Goal: Task Accomplishment & Management: Use online tool/utility

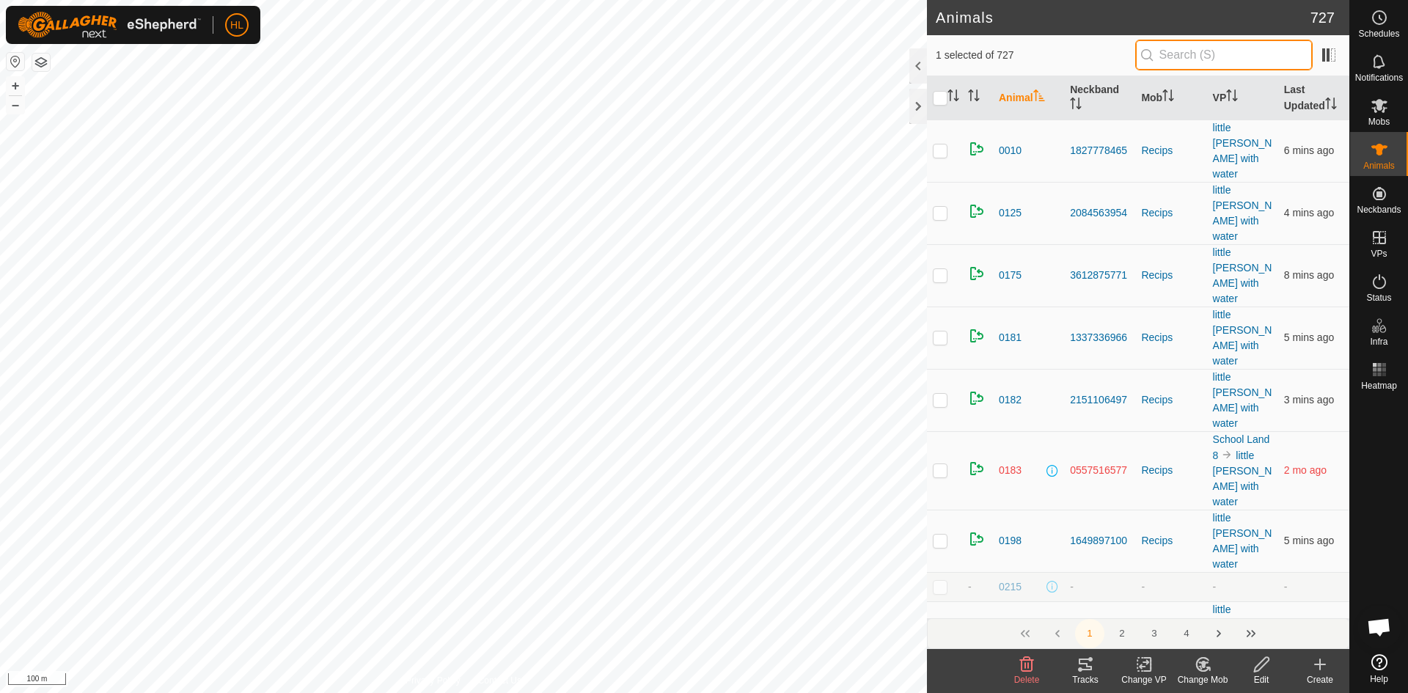
click at [1181, 59] on input "text" at bounding box center [1223, 55] width 177 height 31
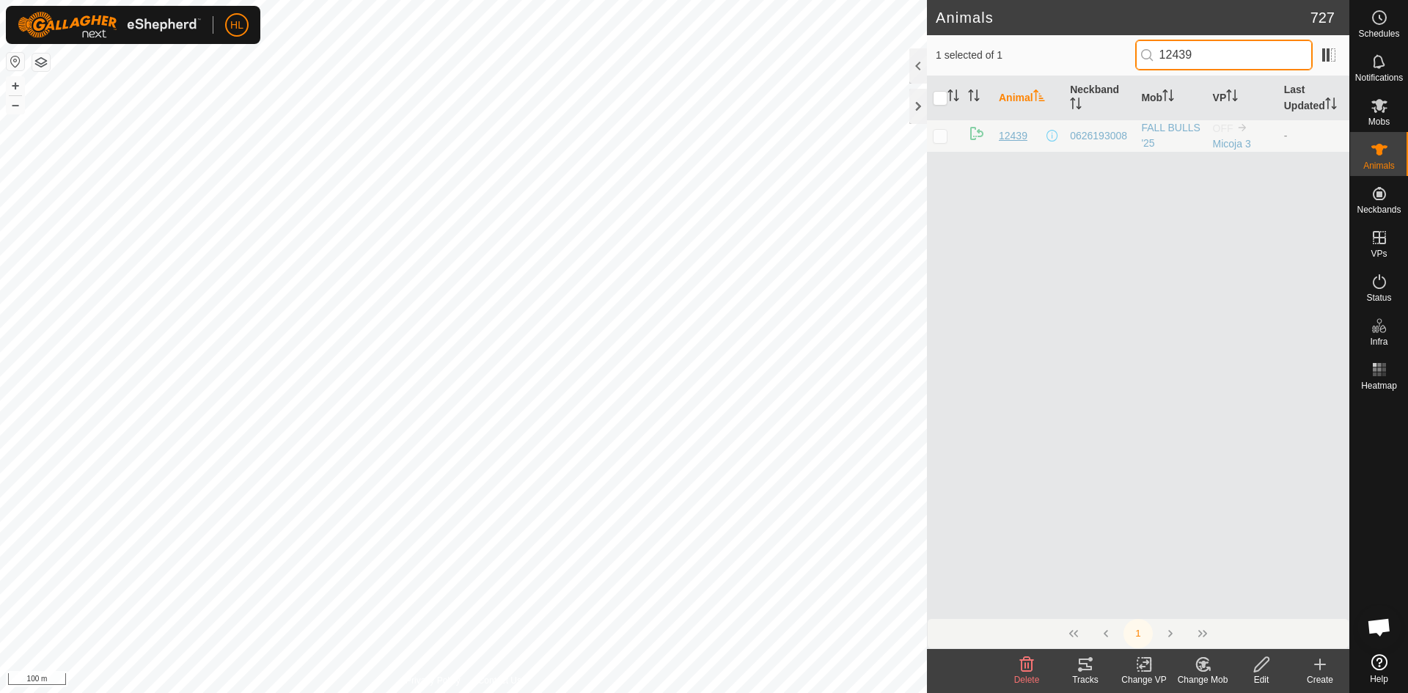
type input "12439"
click at [1016, 140] on span "12439" at bounding box center [1013, 135] width 29 height 15
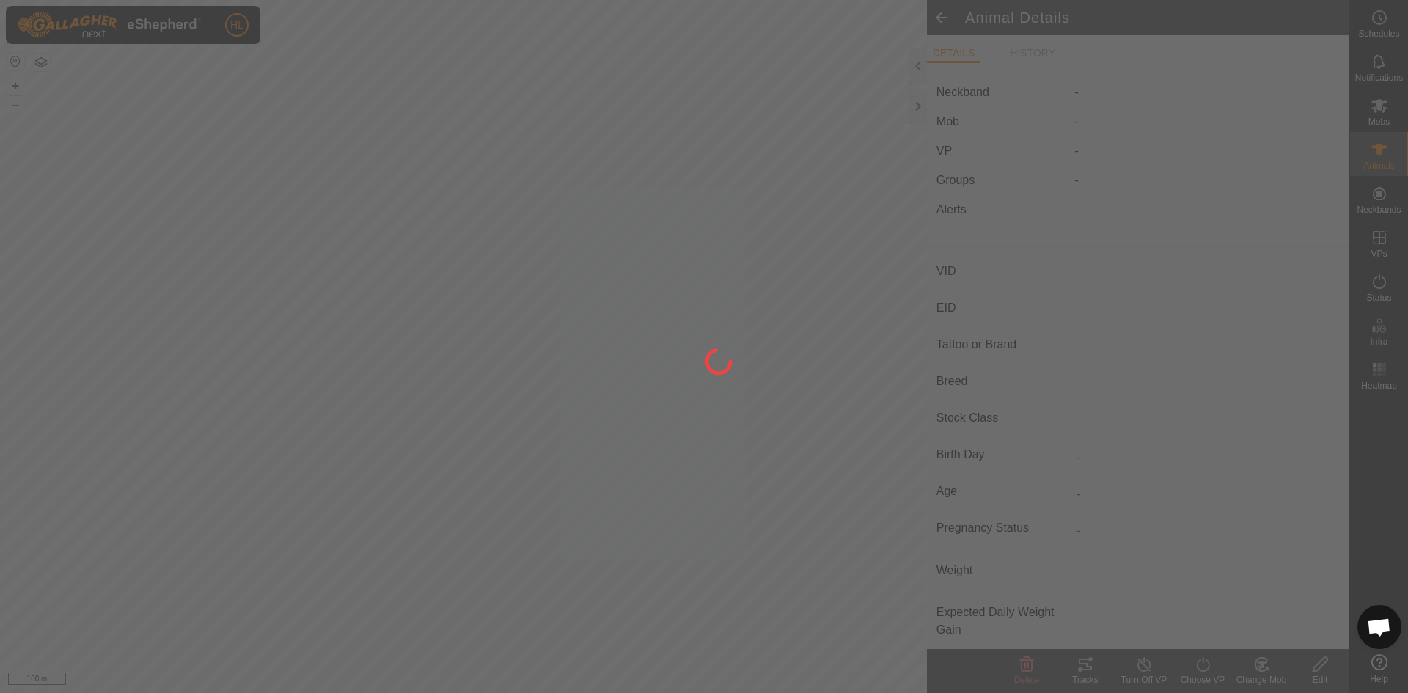
type input "12439"
type input "-"
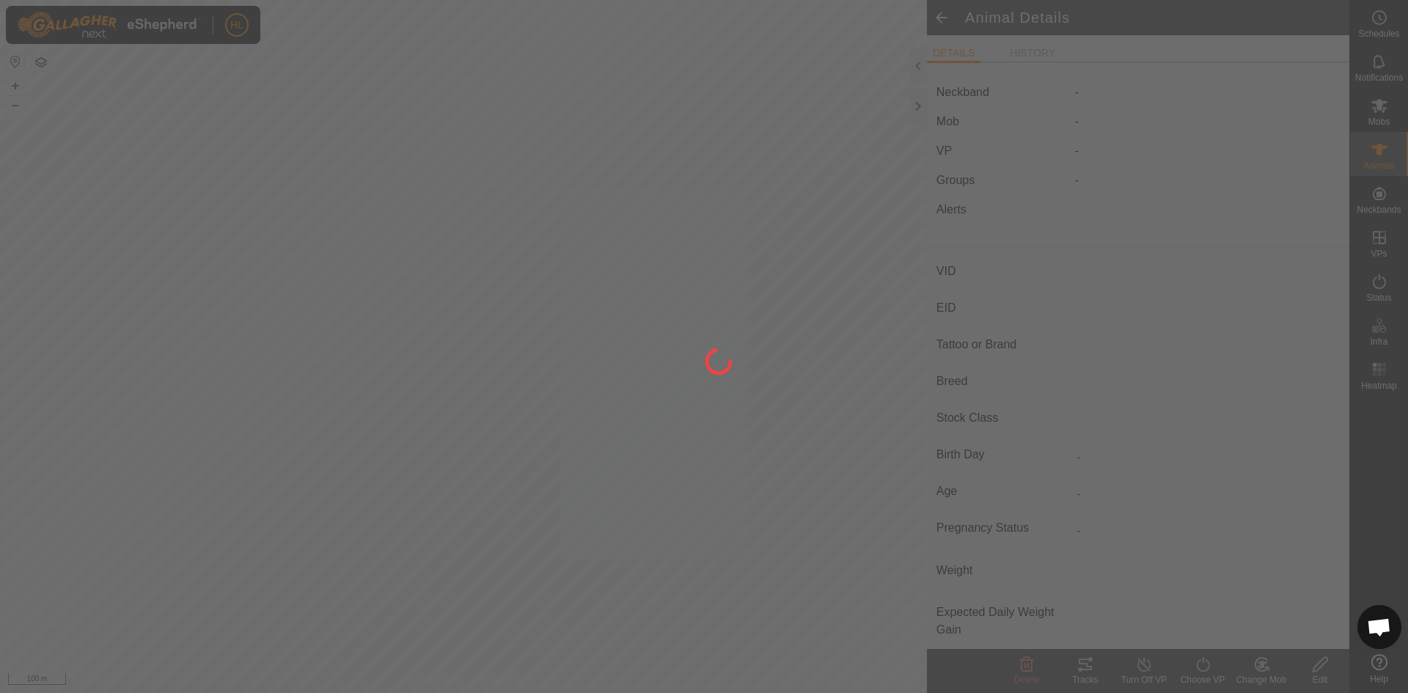
type input "0 kg"
type input "-"
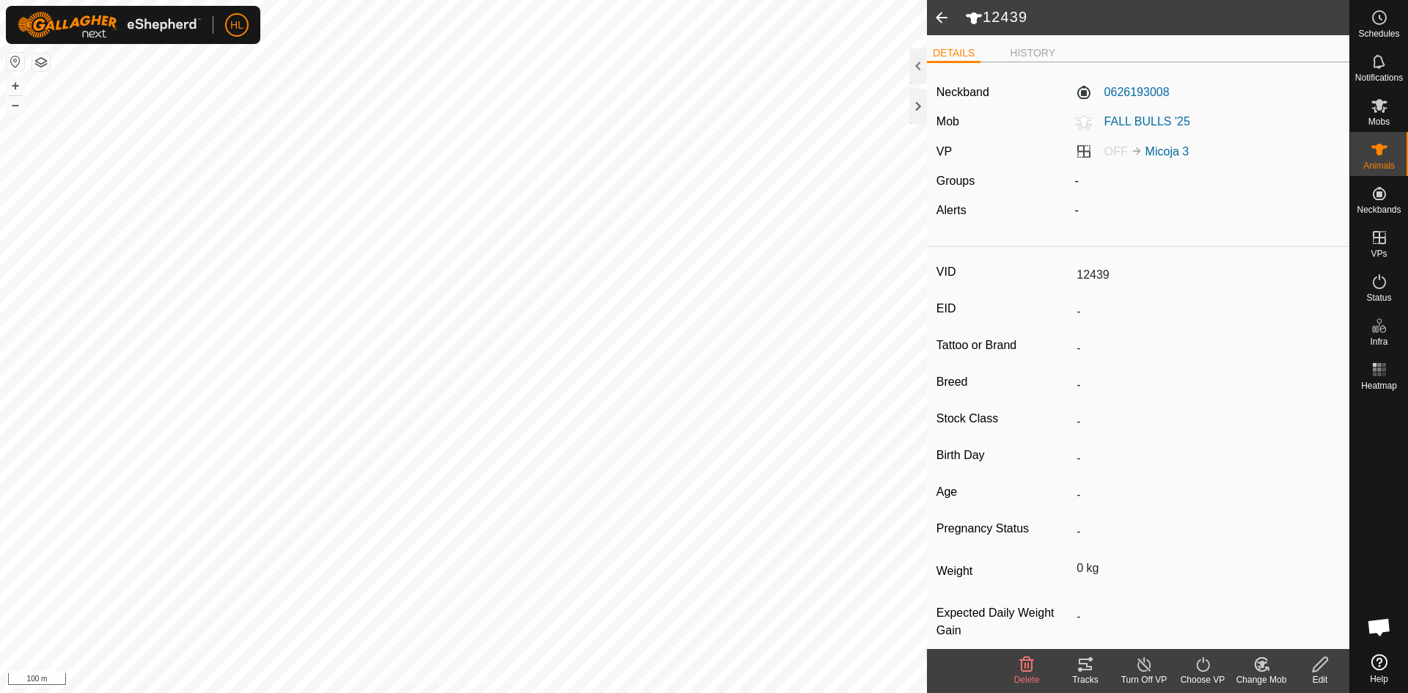
click at [944, 21] on span at bounding box center [941, 17] width 29 height 35
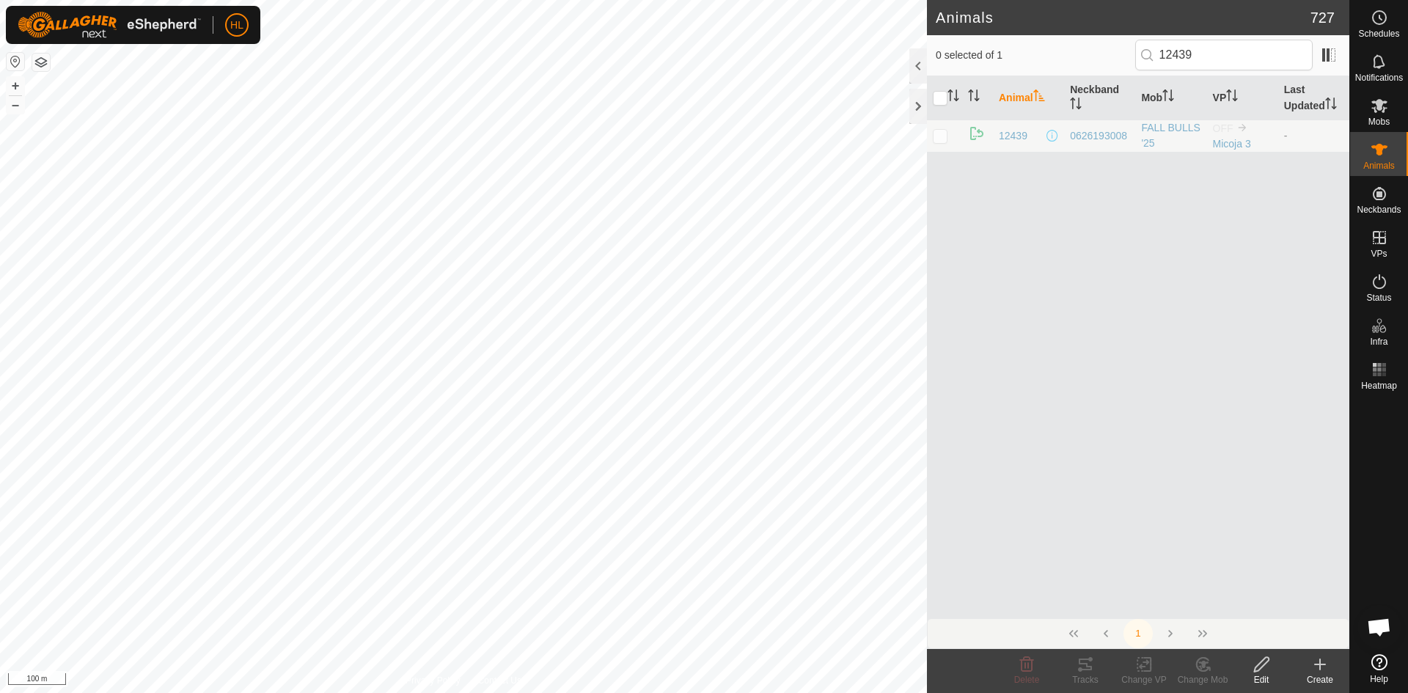
type input "12439"
click at [1298, 138] on td "-" at bounding box center [1313, 136] width 71 height 32
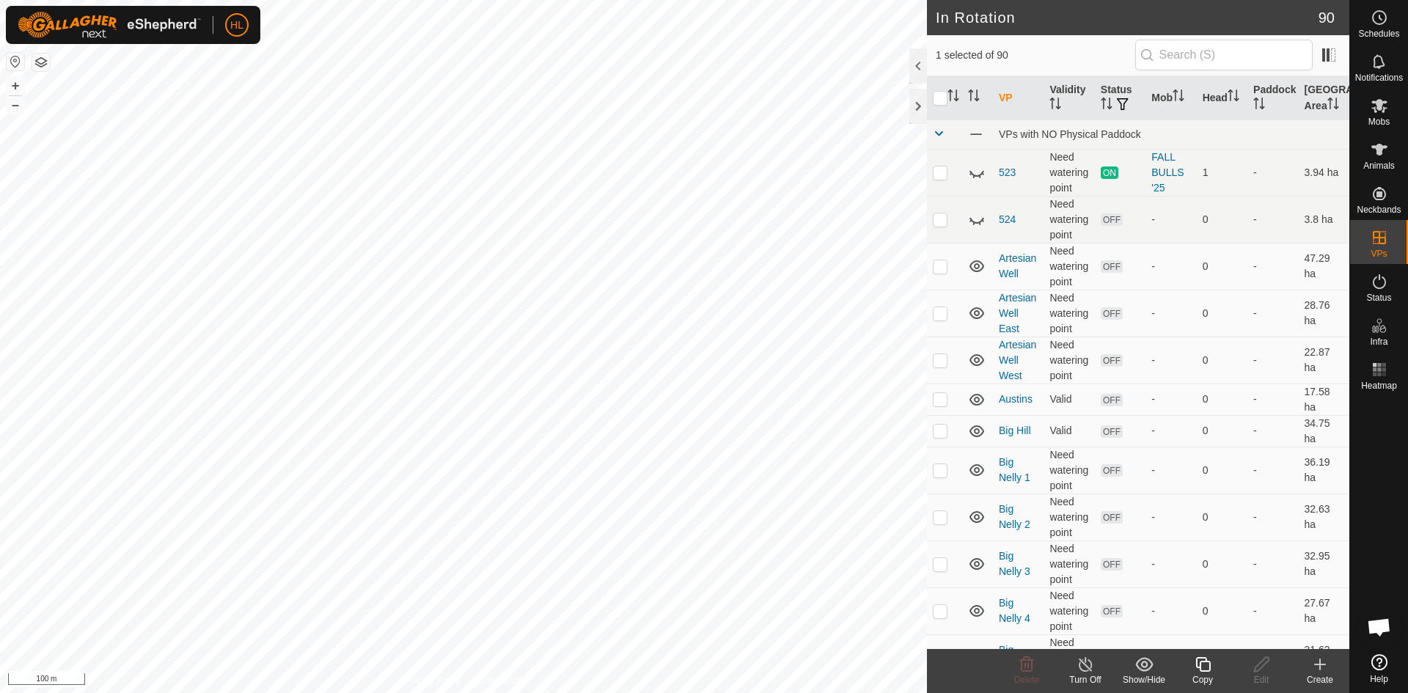
click at [1312, 672] on icon at bounding box center [1320, 665] width 18 height 18
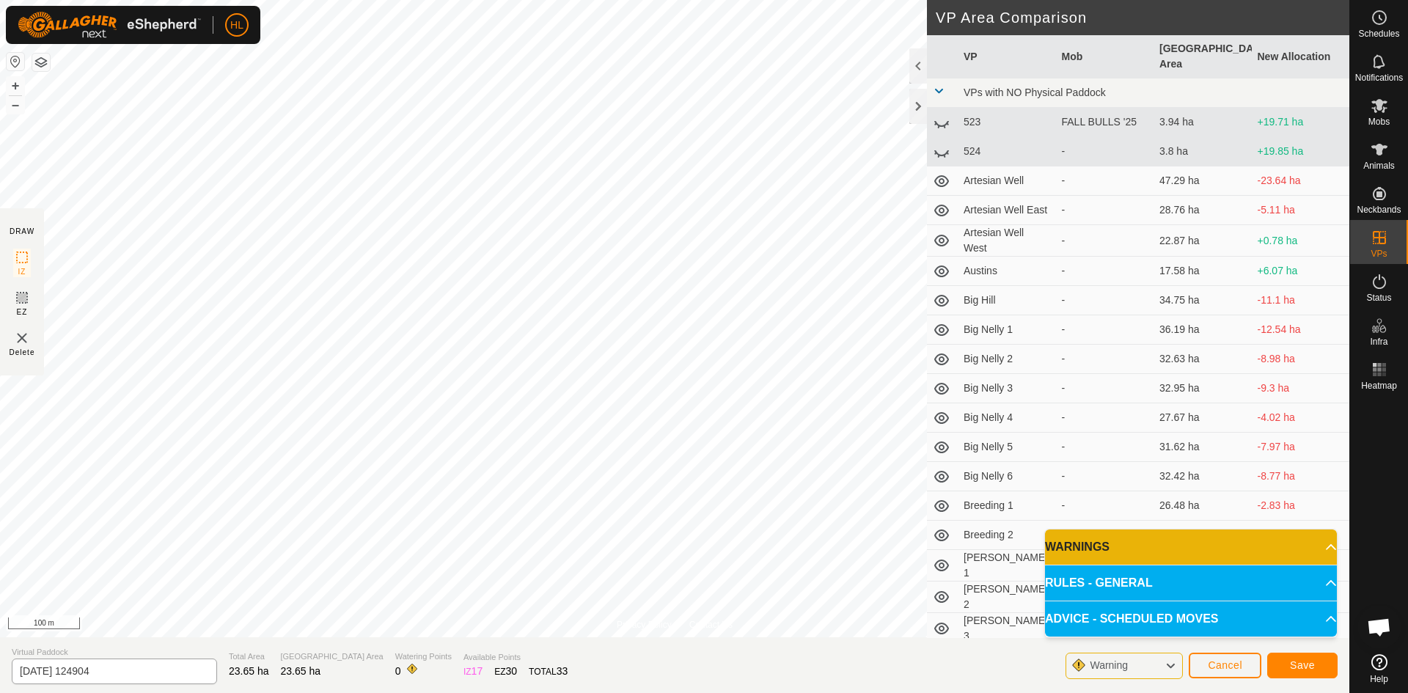
drag, startPoint x: 162, startPoint y: 656, endPoint x: 68, endPoint y: 682, distance: 97.3
click at [68, 682] on div "Virtual Paddock 2025-09-12 124904" at bounding box center [114, 665] width 205 height 38
drag, startPoint x: 118, startPoint y: 678, endPoint x: 0, endPoint y: 650, distance: 121.3
click at [0, 650] on section "Virtual Paddock 2025-09-12 124904 Total Area 23.65 ha Grazing Area 23.65 ha Wat…" at bounding box center [674, 665] width 1349 height 56
type input "m"
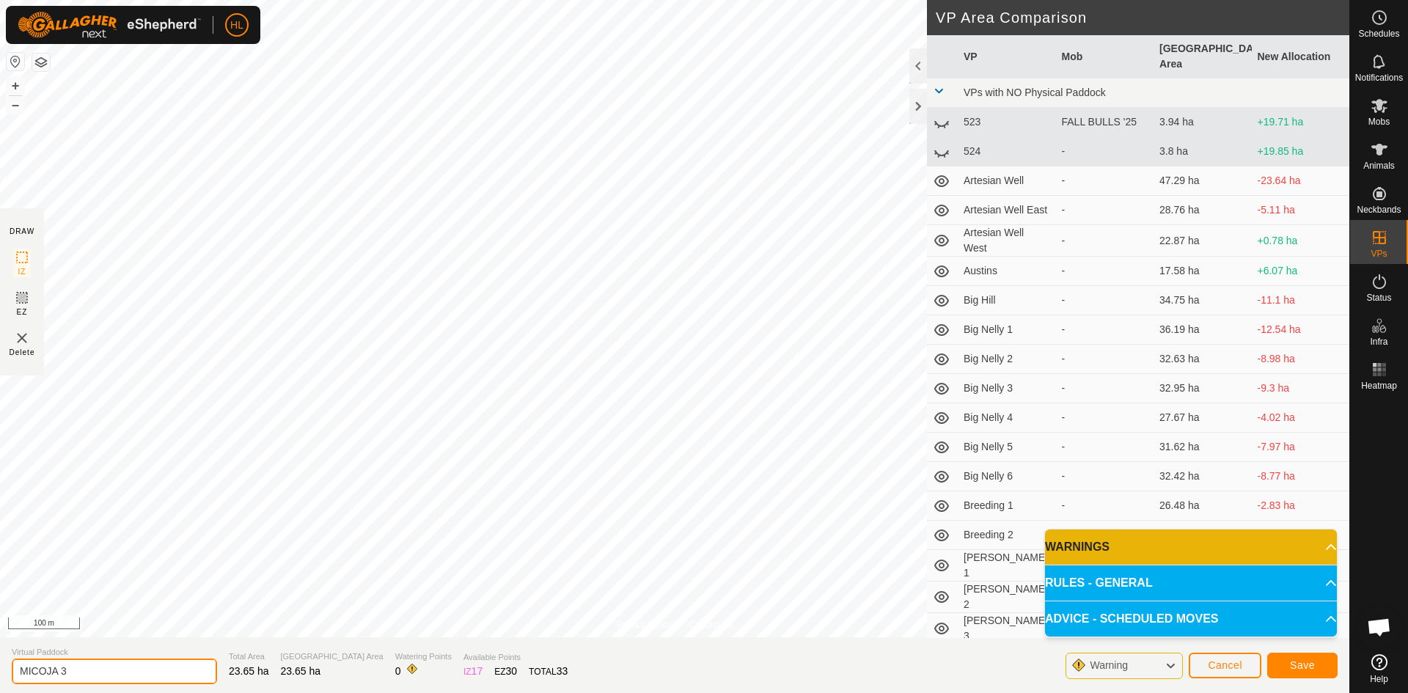
type input "MICOJA 3"
click at [1304, 666] on span "Save" at bounding box center [1302, 665] width 25 height 12
click at [1382, 101] on icon at bounding box center [1379, 106] width 16 height 14
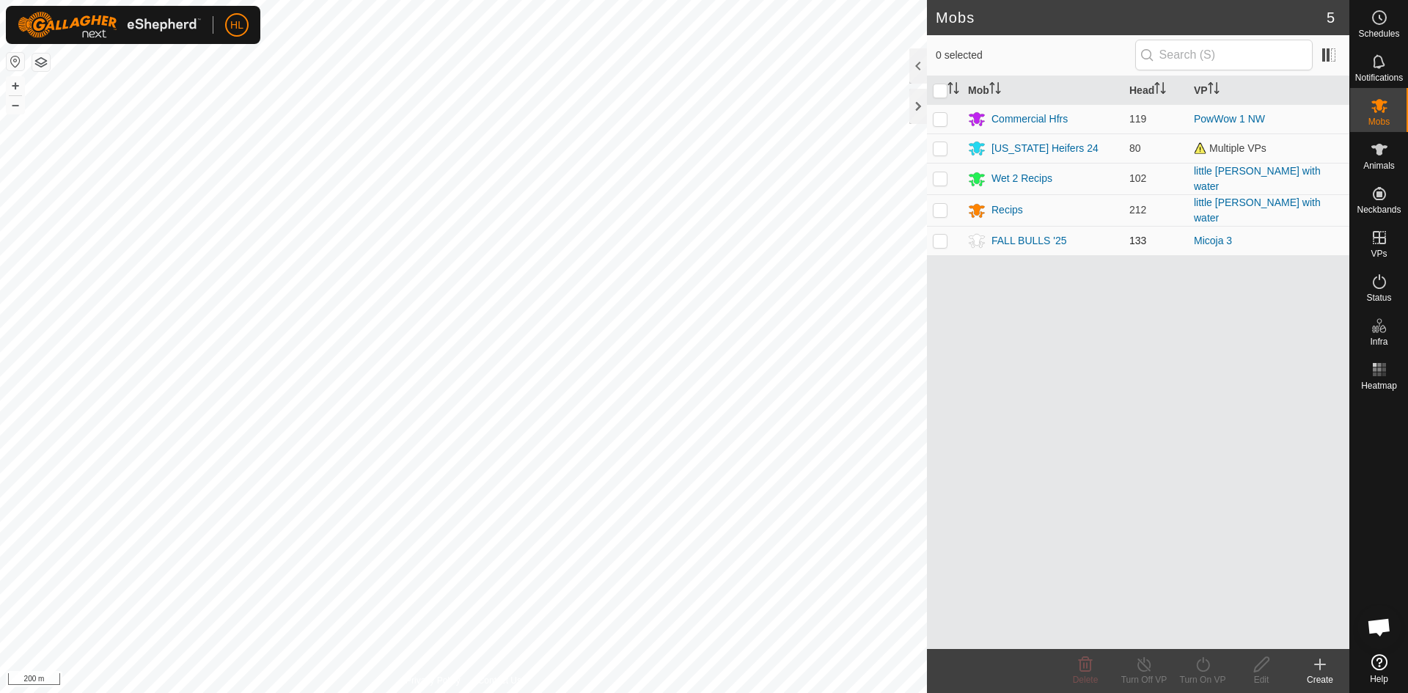
click at [947, 235] on p-checkbox at bounding box center [940, 241] width 15 height 12
checkbox input "true"
click at [1204, 679] on div "Turn On VP" at bounding box center [1202, 679] width 59 height 13
click at [1212, 633] on link "Now" at bounding box center [1246, 631] width 145 height 29
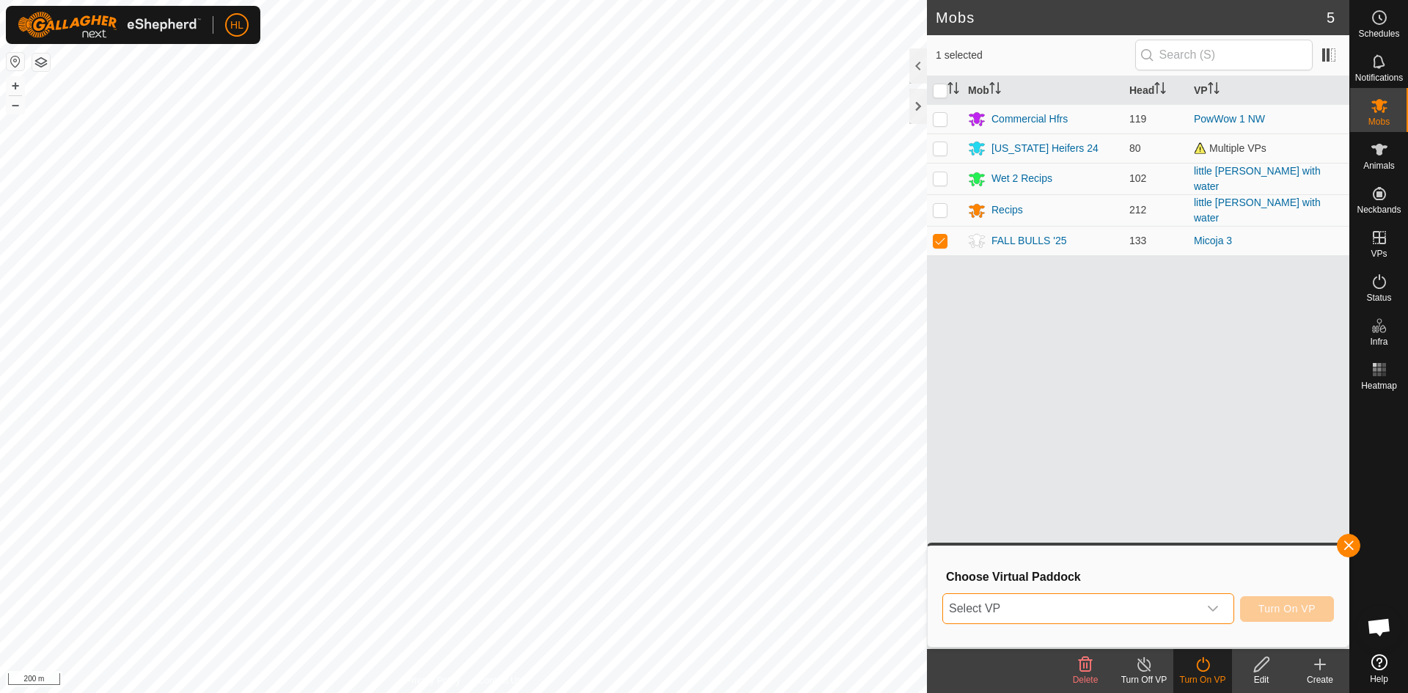
click at [1062, 617] on span "Select VP" at bounding box center [1070, 608] width 255 height 29
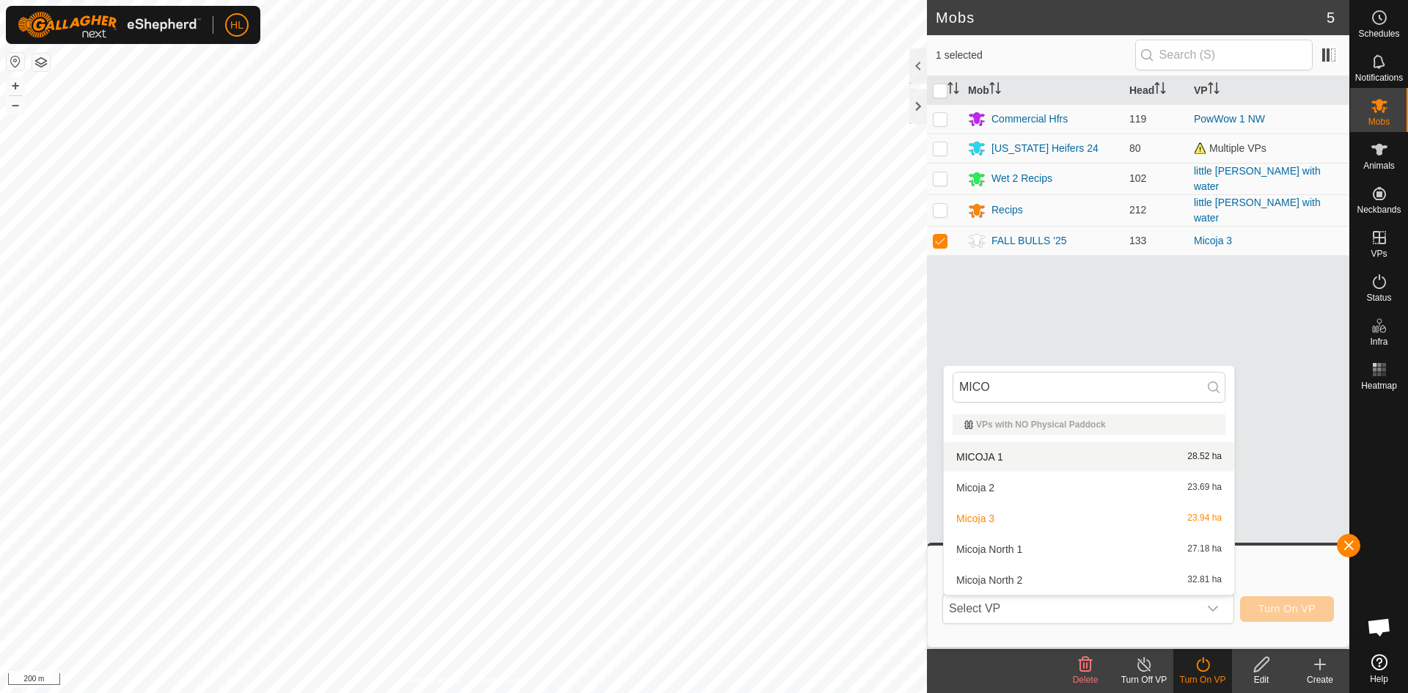
type input "MICO"
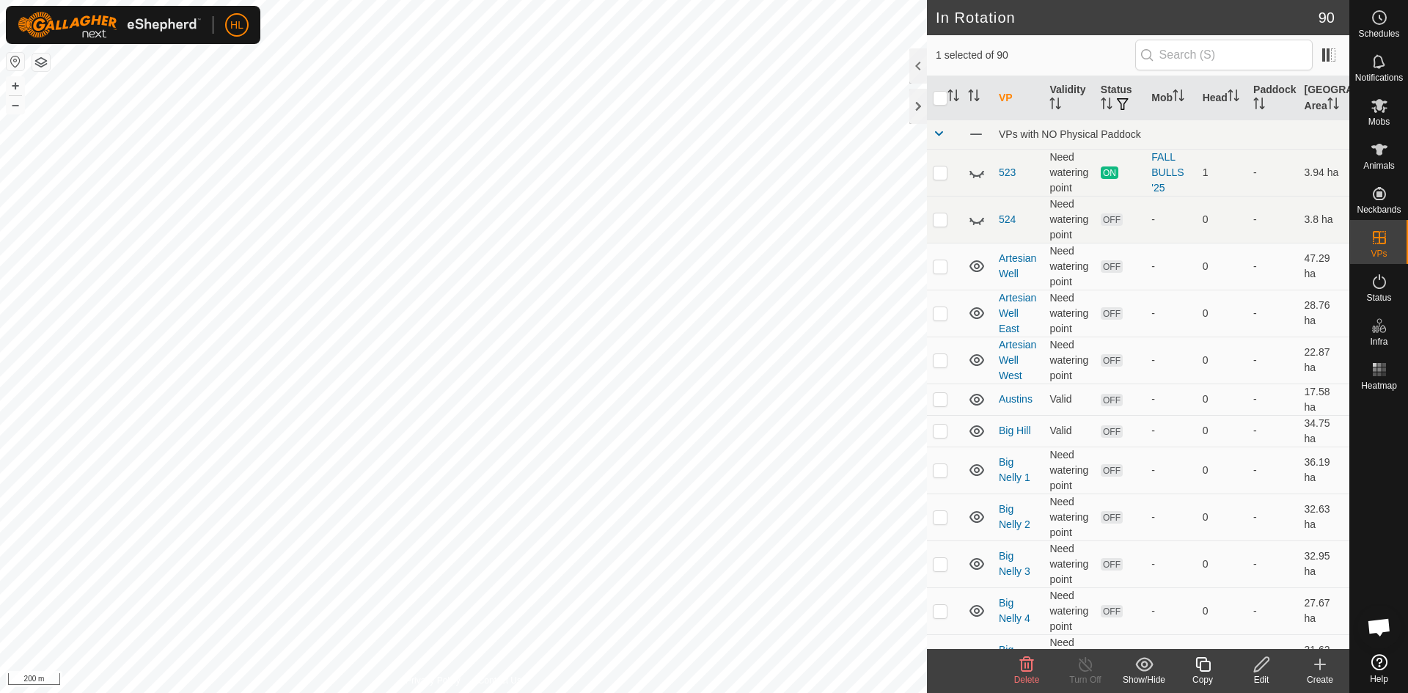
checkbox input "false"
checkbox input "true"
click at [1327, 674] on div "Create" at bounding box center [1320, 679] width 59 height 13
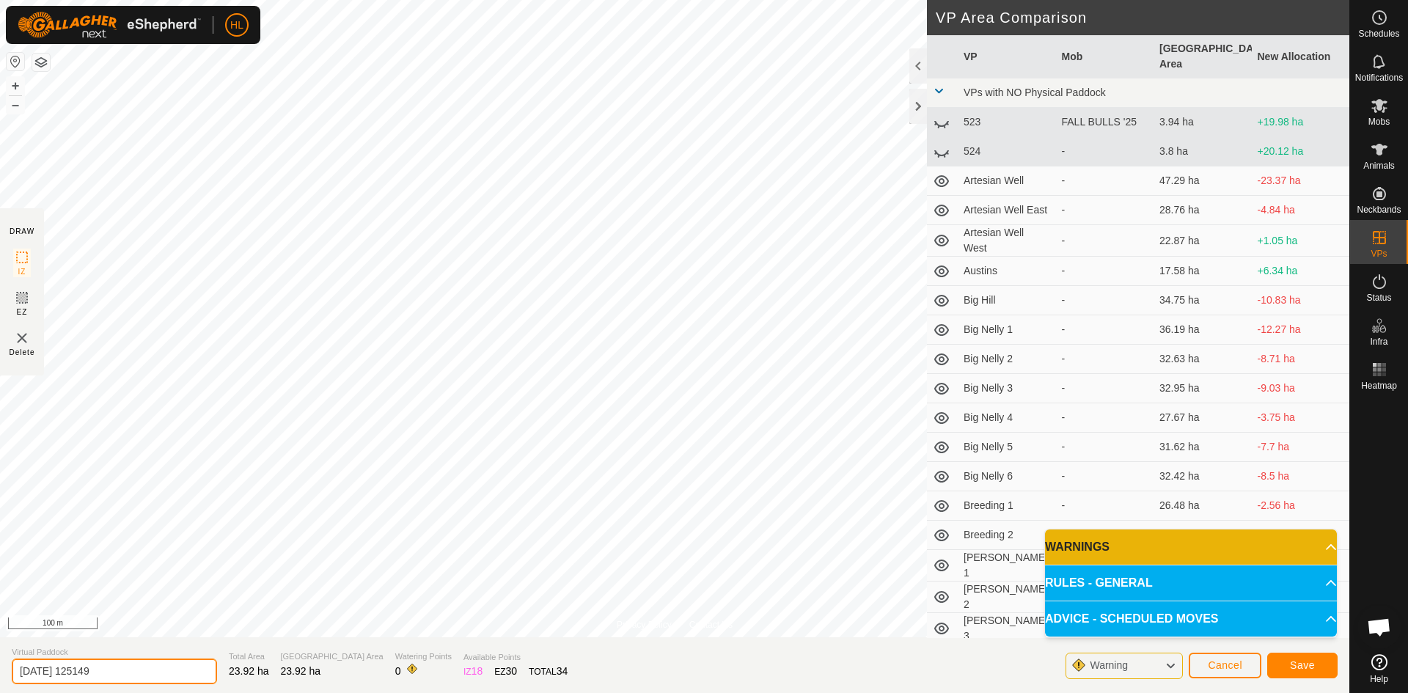
drag, startPoint x: 104, startPoint y: 670, endPoint x: 13, endPoint y: 659, distance: 91.7
click at [13, 659] on input "2025-09-12 125149" at bounding box center [114, 672] width 205 height 26
click at [1302, 671] on button "Save" at bounding box center [1302, 666] width 70 height 26
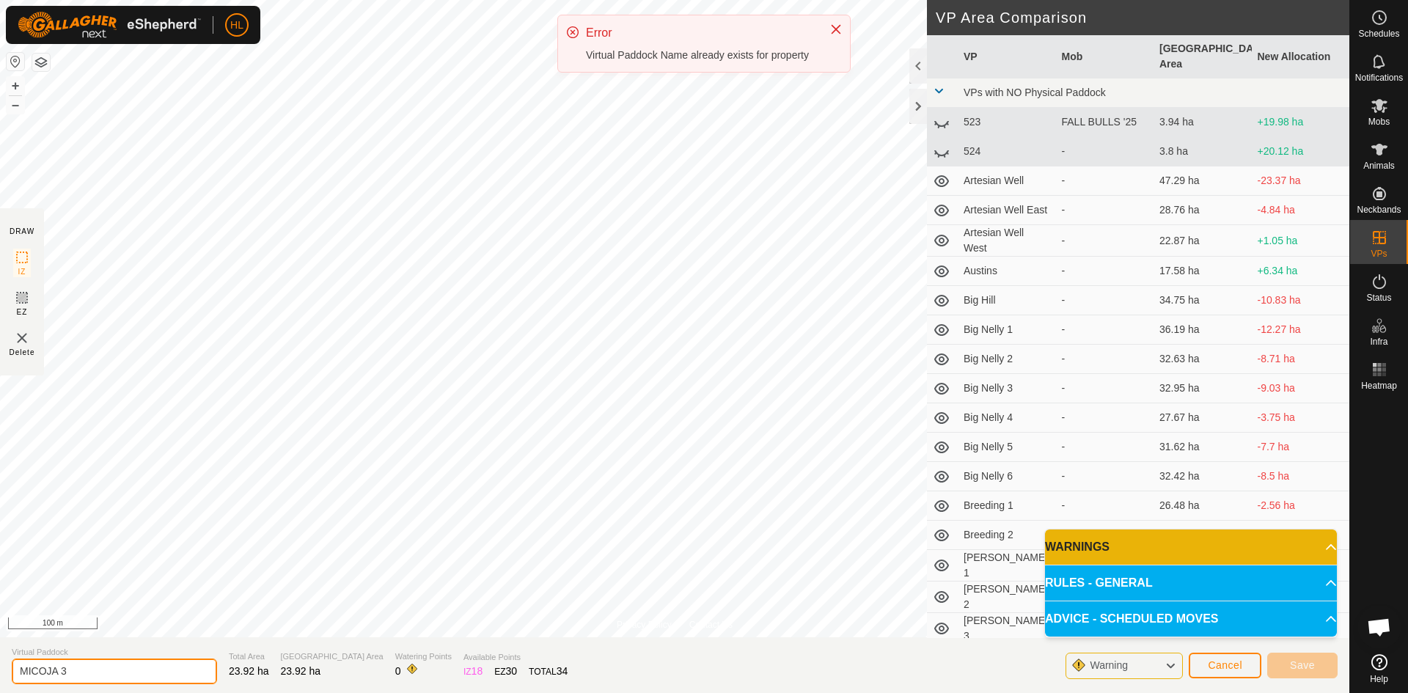
click at [111, 667] on input "MICOJA 3" at bounding box center [114, 672] width 205 height 26
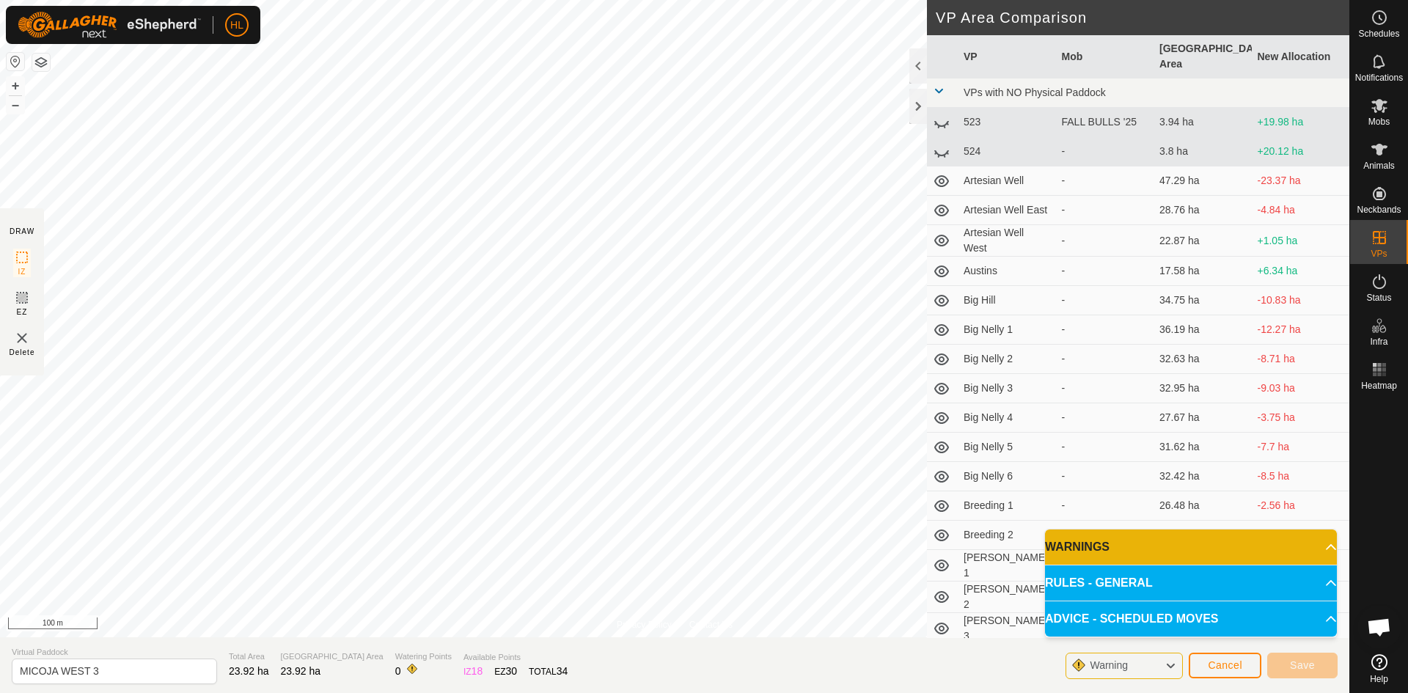
click at [1176, 661] on icon at bounding box center [1171, 665] width 12 height 19
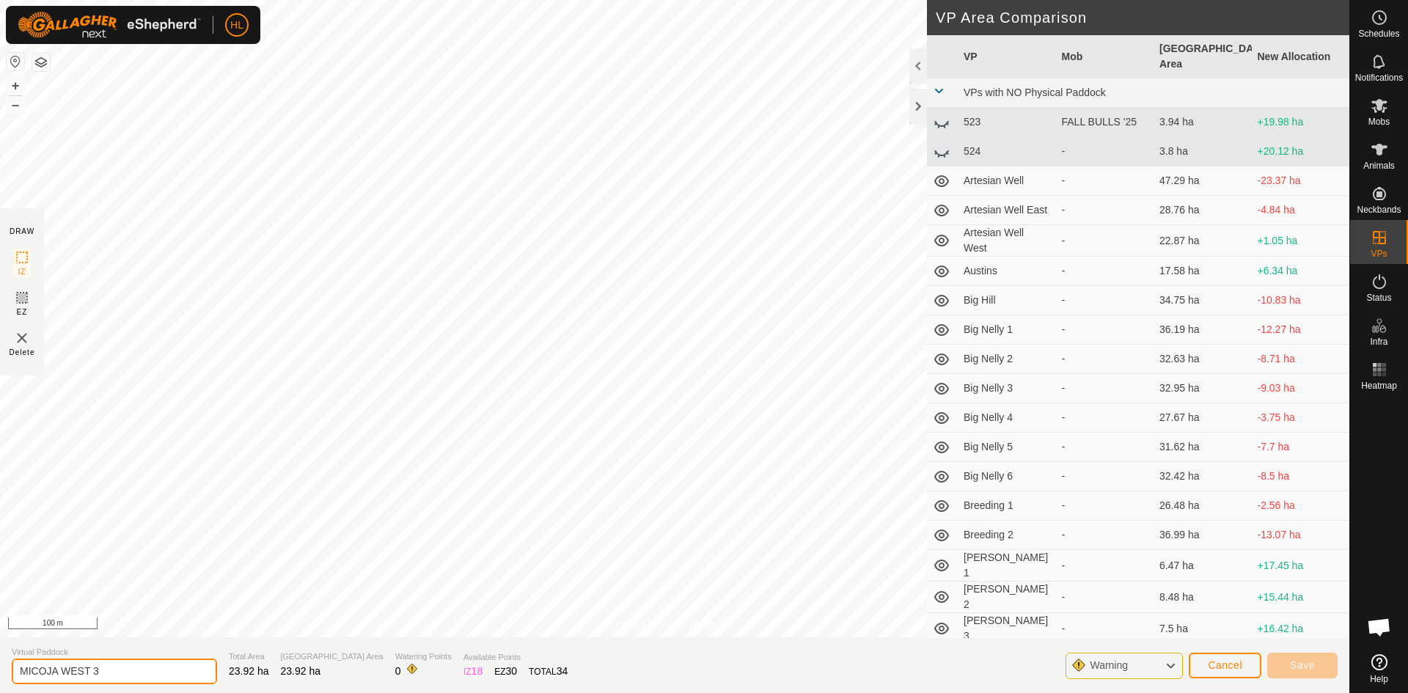
click at [130, 671] on input "MICOJA WEST 3" at bounding box center [114, 672] width 205 height 26
type input "M"
type input "3 MICOJA"
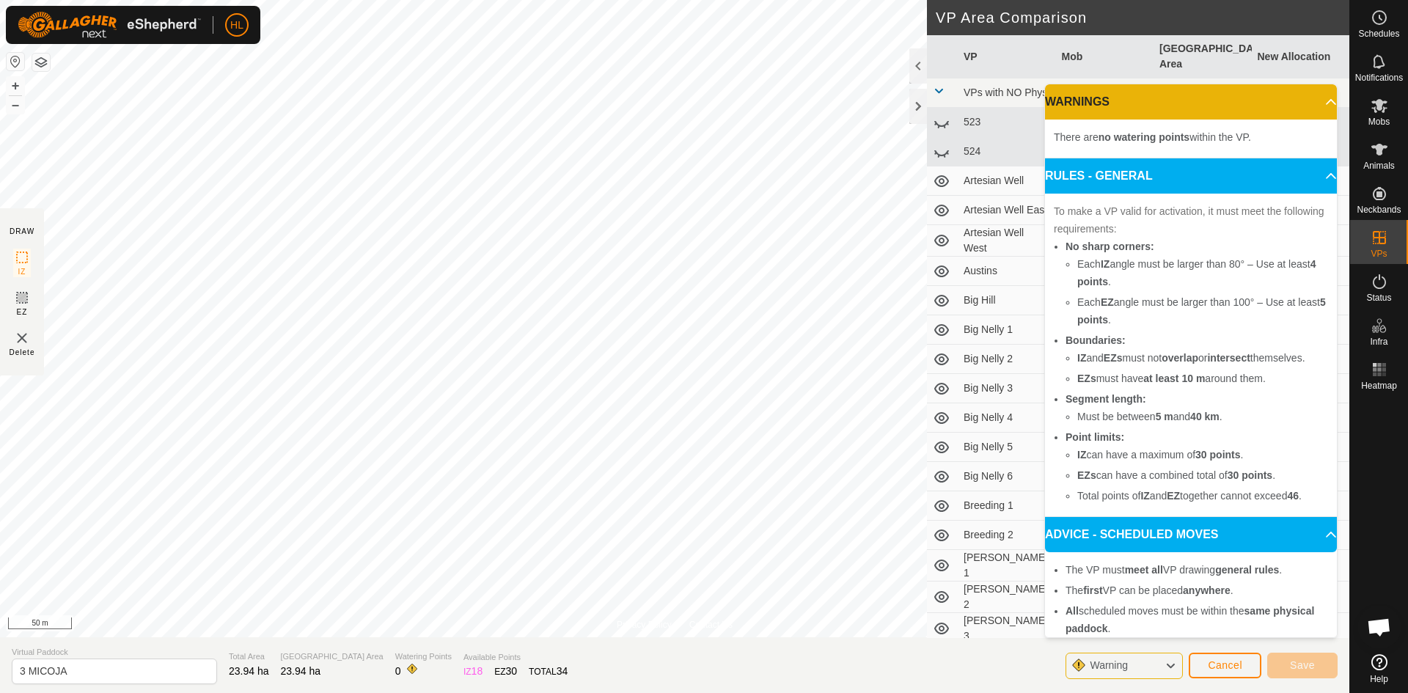
click at [1305, 180] on p-accordion-header "RULES - GENERAL" at bounding box center [1191, 175] width 292 height 35
click at [1308, 111] on p-accordion-header "WARNINGS" at bounding box center [1191, 101] width 292 height 35
click at [1314, 177] on p-accordion-header "RULES - GENERAL" at bounding box center [1191, 175] width 292 height 35
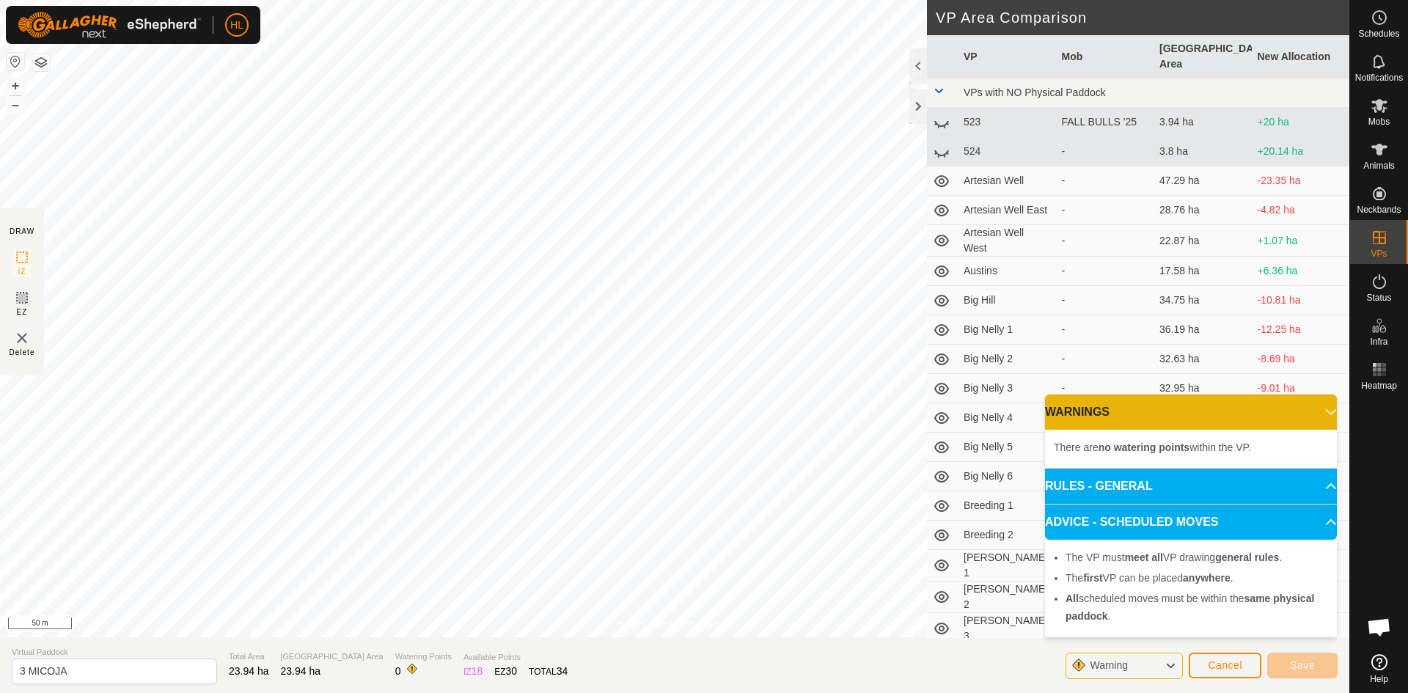
click at [1313, 525] on p-accordion-header "ADVICE - SCHEDULED MOVES" at bounding box center [1191, 522] width 292 height 35
click at [1091, 668] on span "Warning" at bounding box center [1109, 665] width 38 height 12
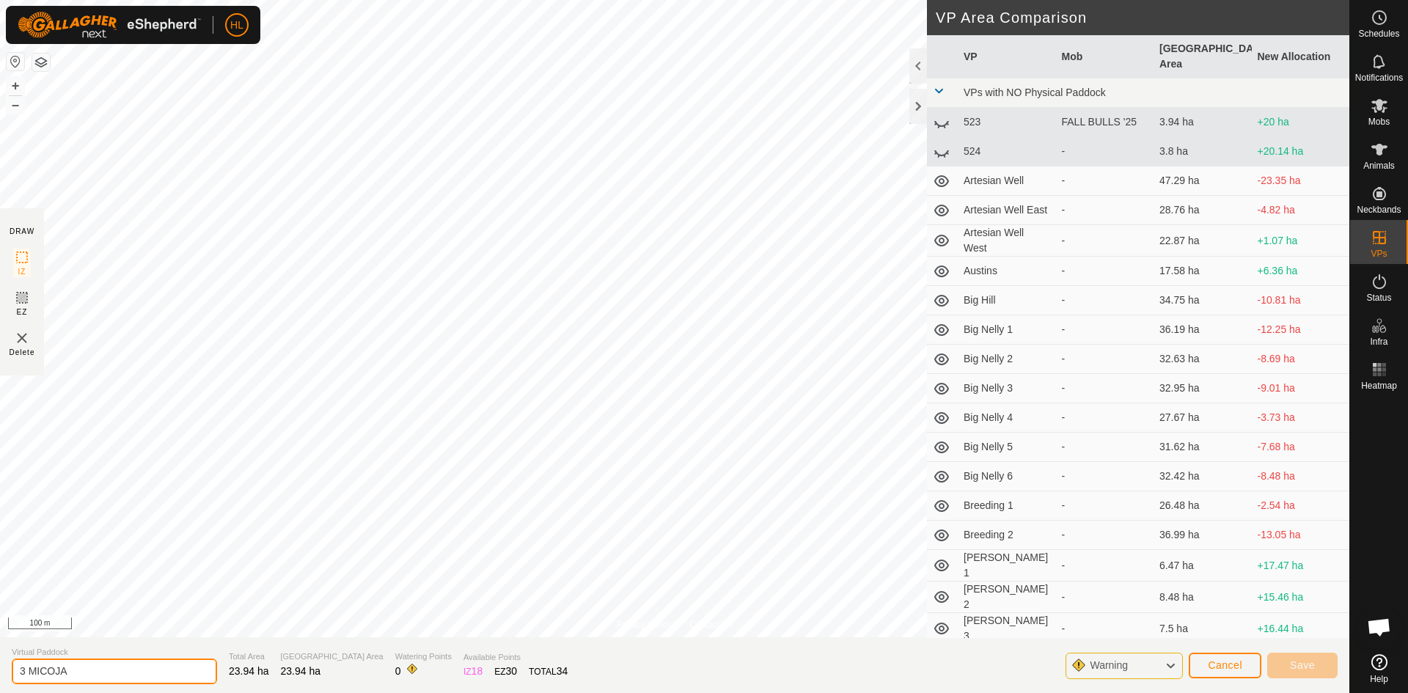
click at [147, 668] on input "3 MICOJA" at bounding box center [114, 672] width 205 height 26
type input "3 MICOJA"
drag, startPoint x: 1248, startPoint y: 659, endPoint x: 1257, endPoint y: 665, distance: 11.0
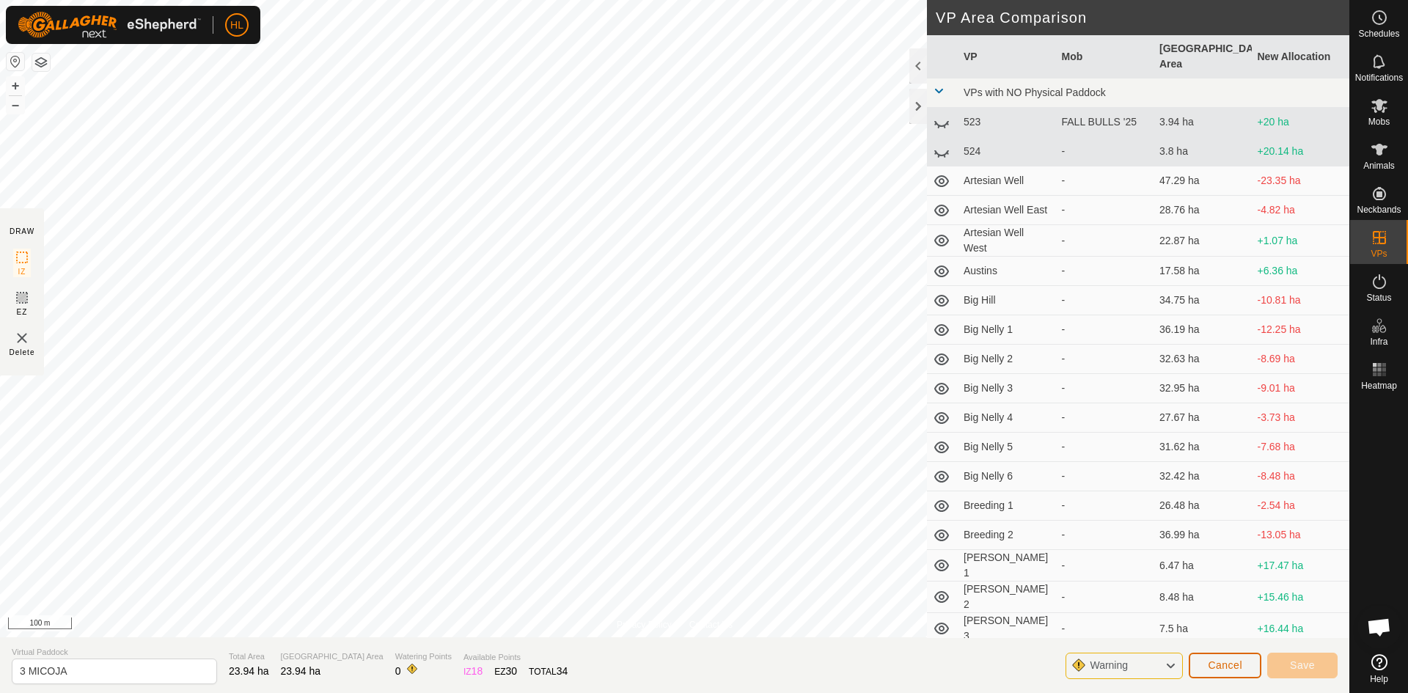
click at [1250, 659] on button "Cancel" at bounding box center [1225, 666] width 73 height 26
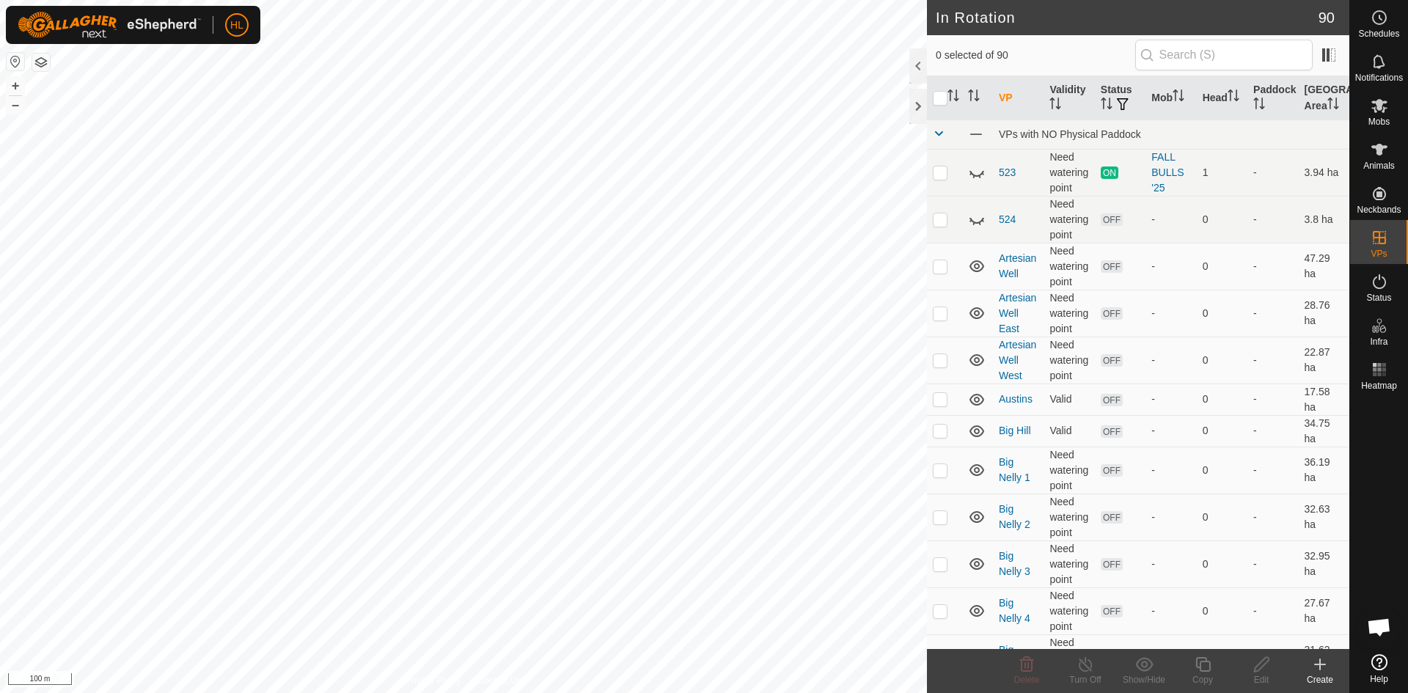
click at [1320, 664] on icon at bounding box center [1320, 664] width 10 height 0
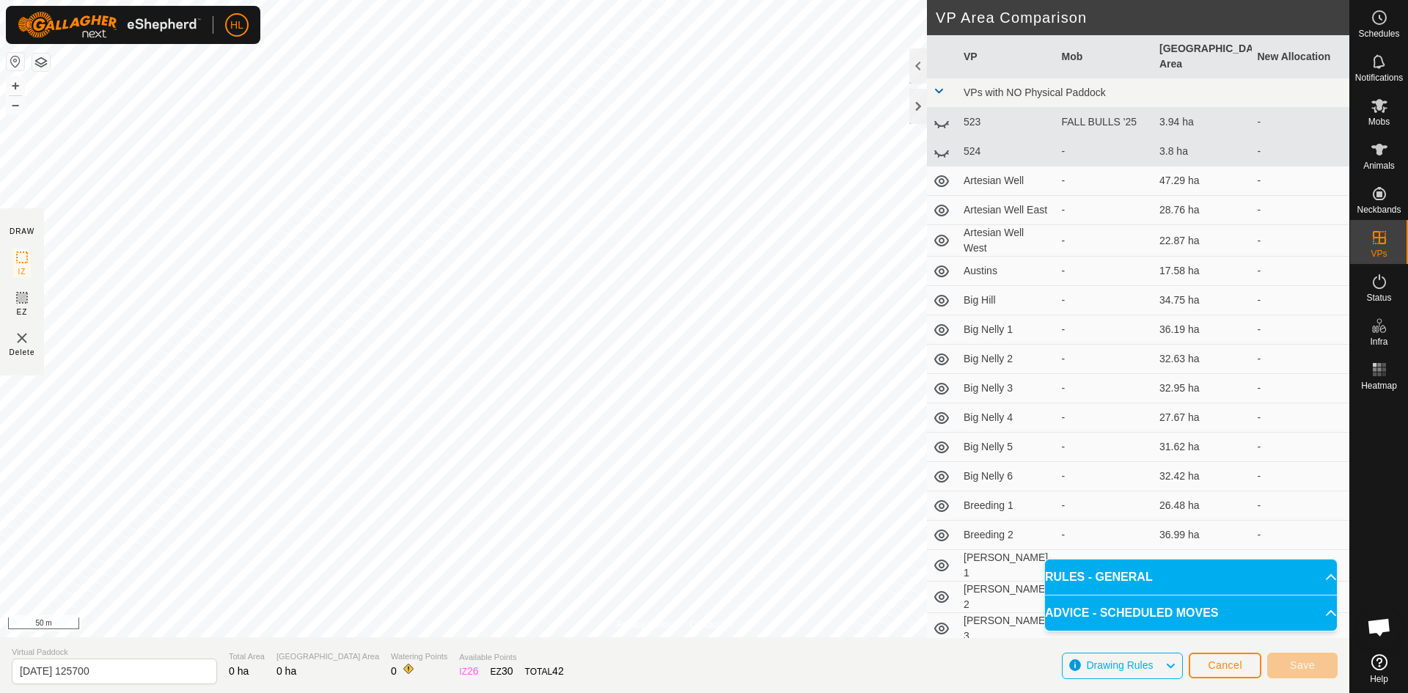
click at [747, 663] on div "Privacy Policy Contact Us + – ⇧ i 50 m DRAW IZ EZ Delete VP Area Comparison VP …" at bounding box center [674, 346] width 1349 height 693
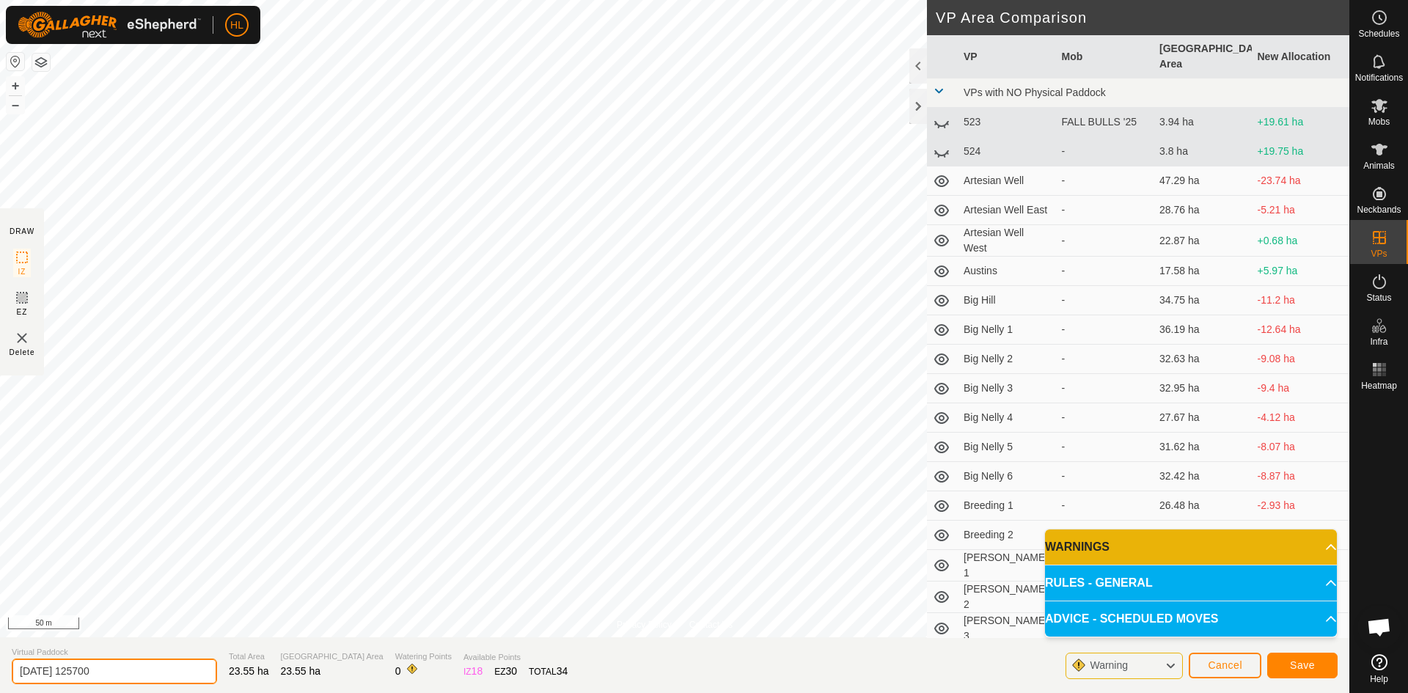
drag, startPoint x: 136, startPoint y: 676, endPoint x: 0, endPoint y: 675, distance: 135.7
click at [0, 675] on section "Virtual Paddock 2025-09-12 125700 Total Area 23.55 ha Grazing Area 23.55 ha Wat…" at bounding box center [674, 665] width 1349 height 56
type input "3 MICOJA"
click at [1294, 670] on span "Save" at bounding box center [1302, 665] width 25 height 12
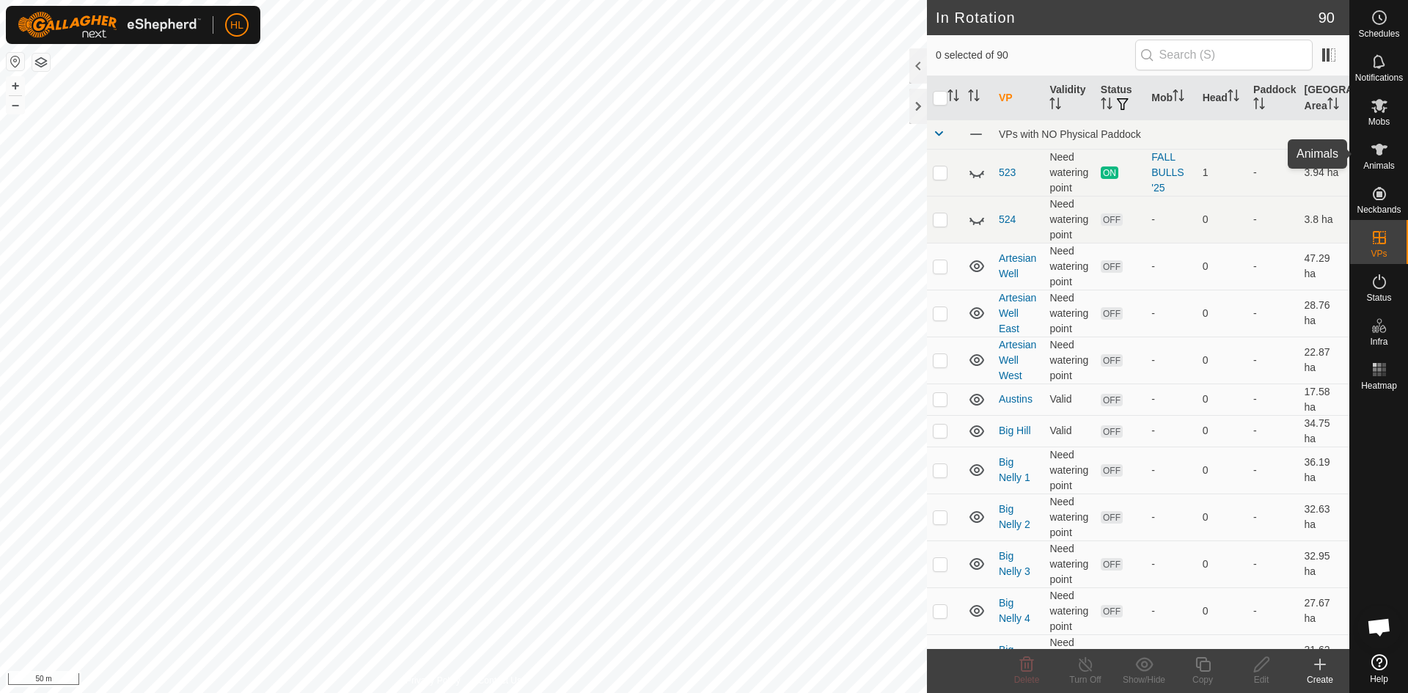
click at [1374, 109] on icon at bounding box center [1379, 106] width 16 height 14
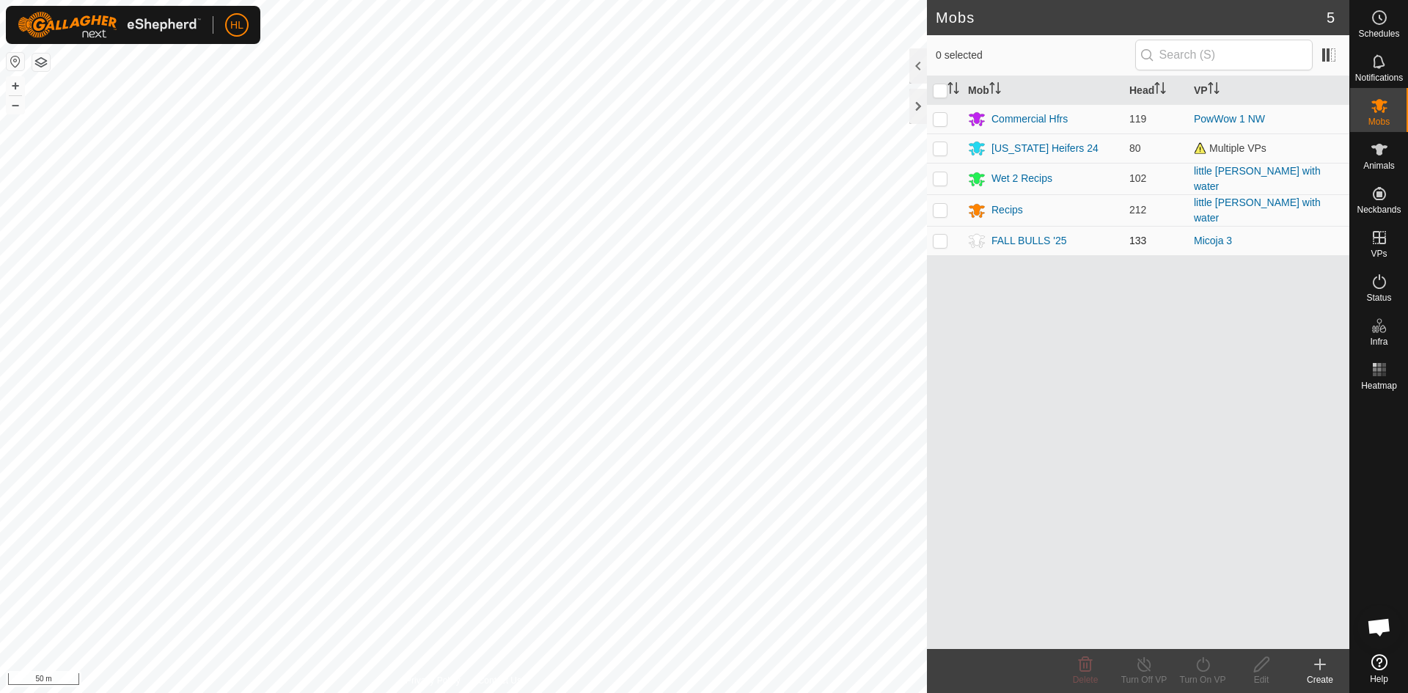
click at [948, 241] on td at bounding box center [944, 240] width 35 height 29
checkbox input "true"
click at [1203, 667] on icon at bounding box center [1203, 665] width 18 height 18
click at [1203, 633] on link "Now" at bounding box center [1246, 631] width 145 height 29
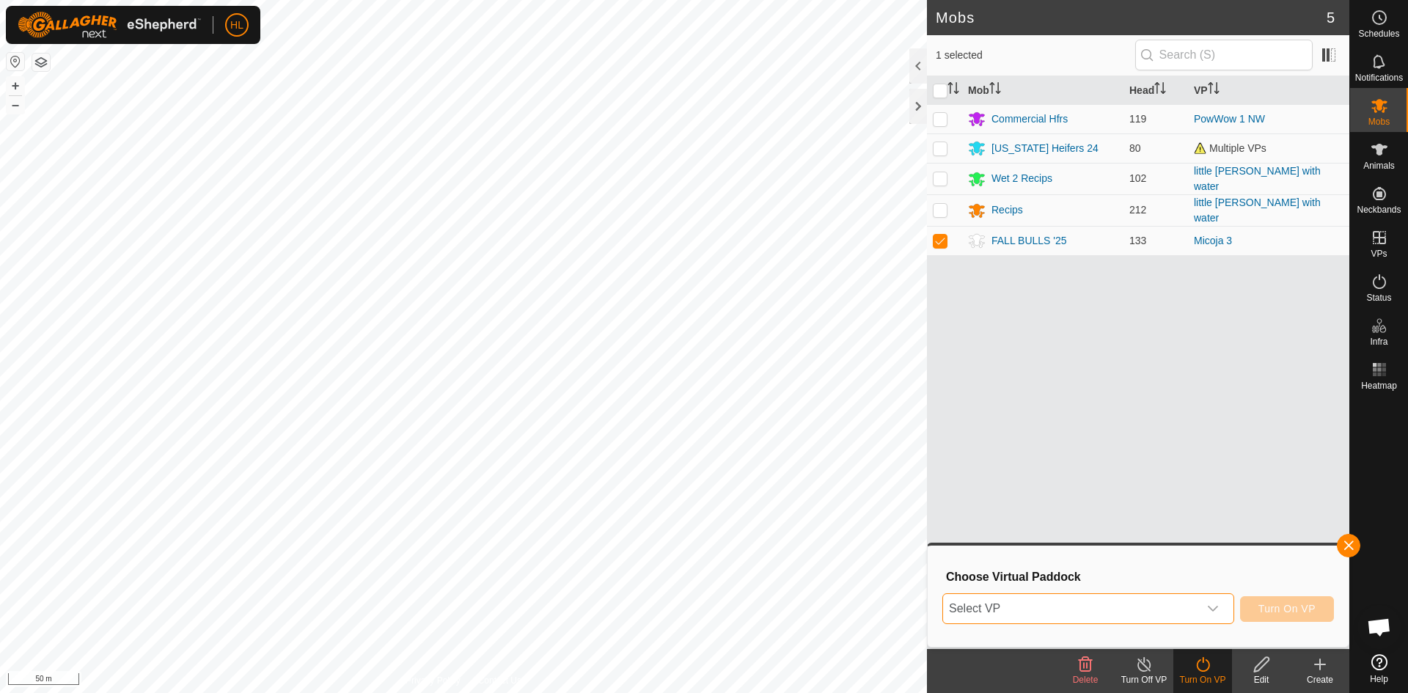
click at [1068, 601] on span "Select VP" at bounding box center [1070, 608] width 255 height 29
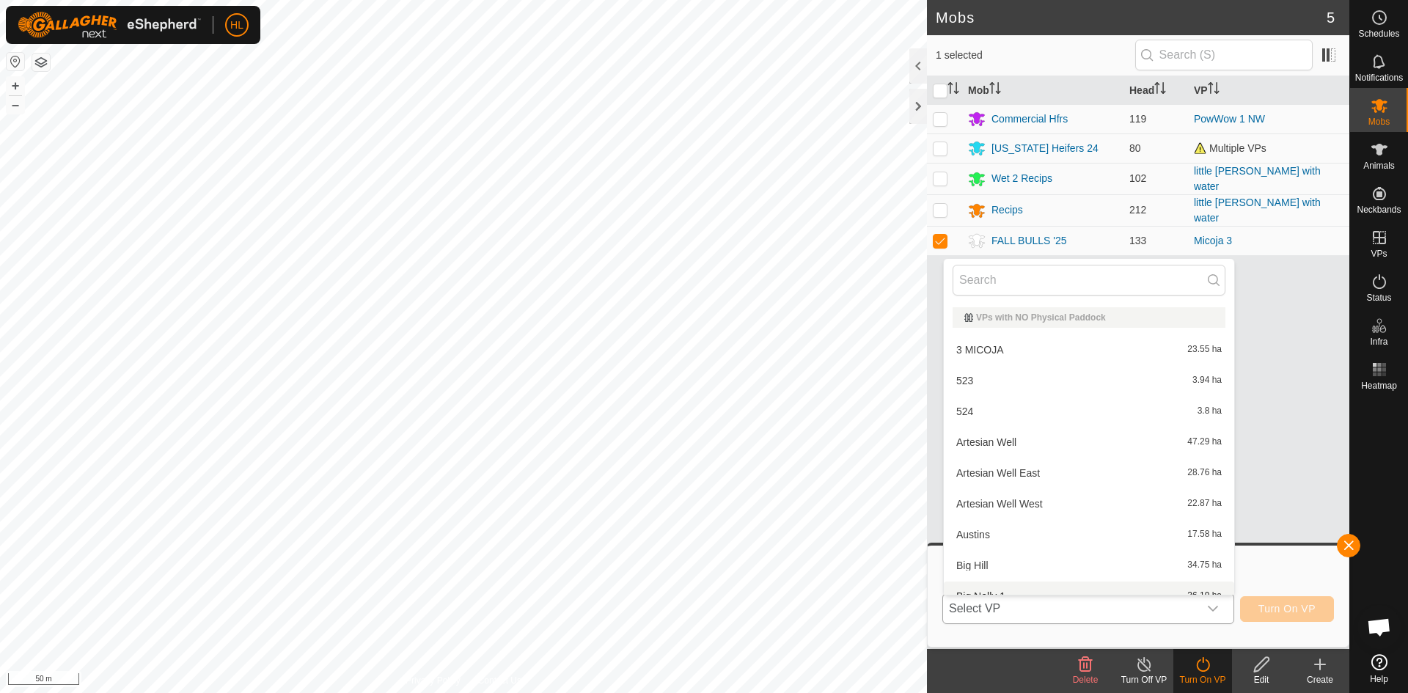
scroll to position [16, 0]
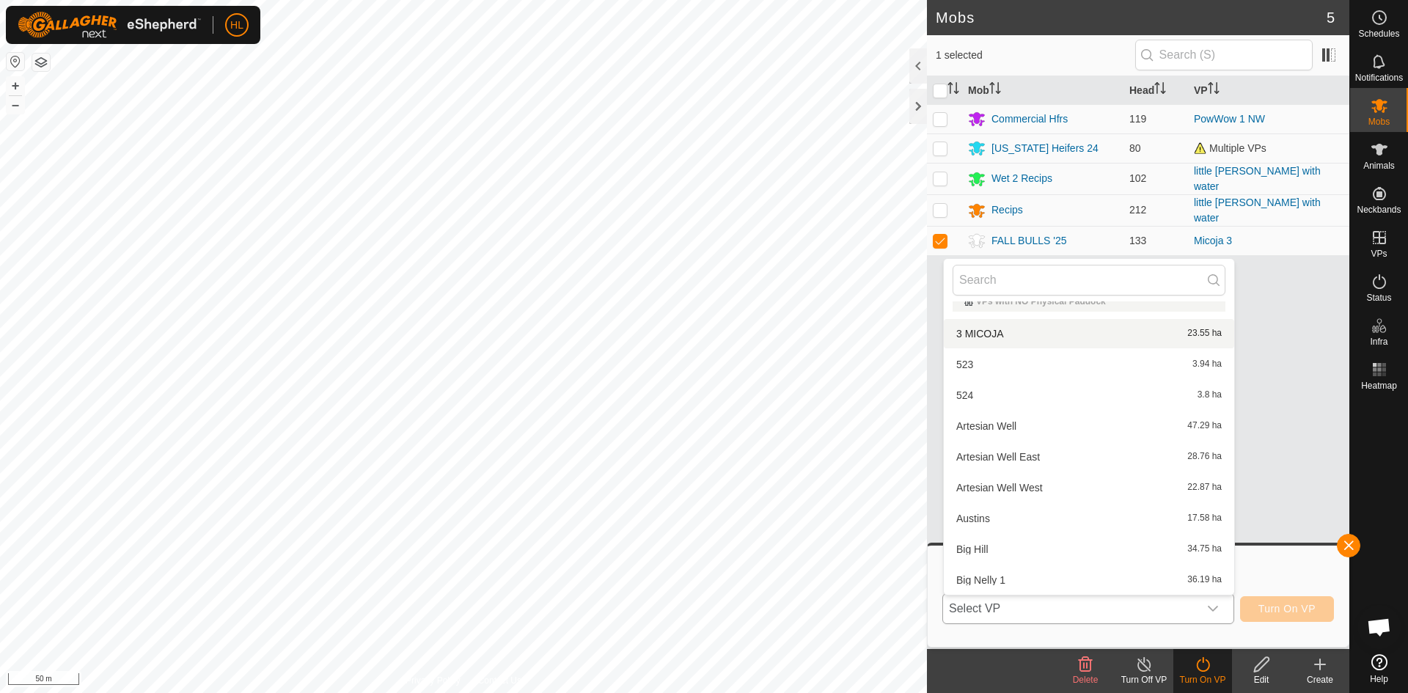
click at [982, 330] on li "3 MICOJA 23.55 ha" at bounding box center [1089, 333] width 290 height 29
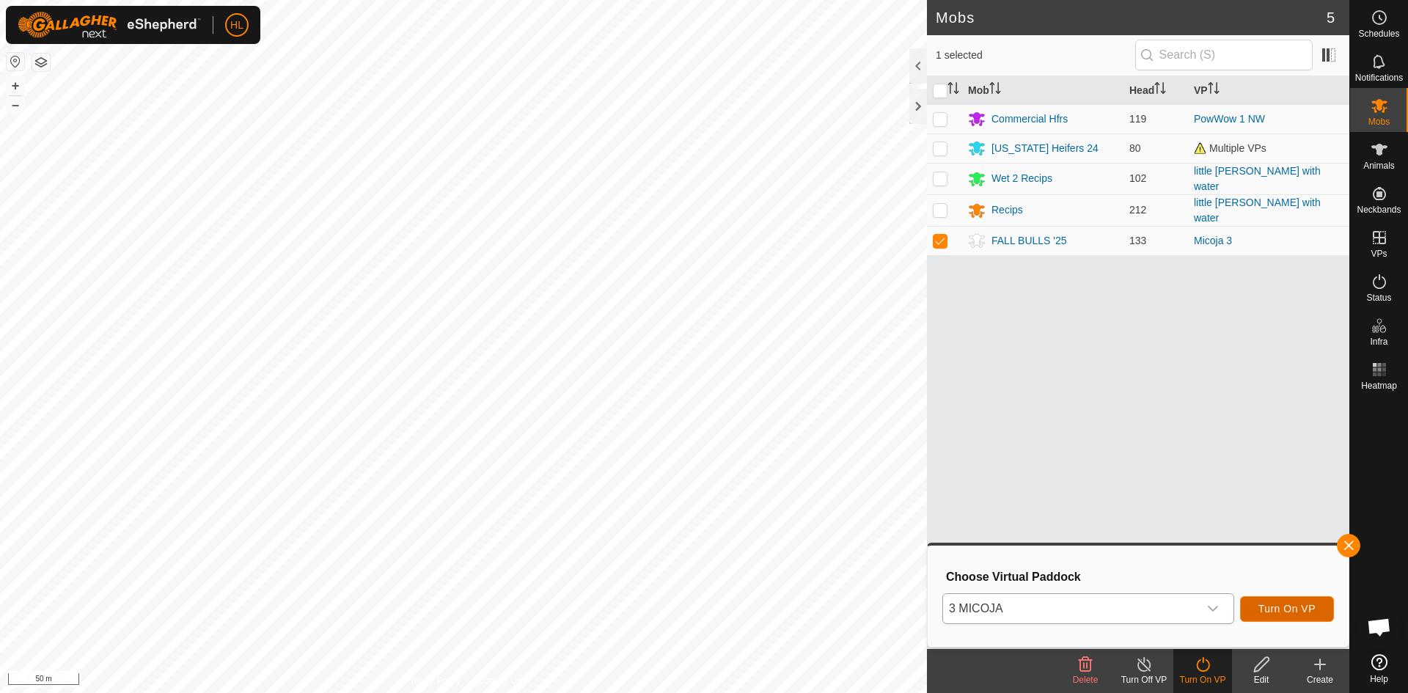
click at [1294, 609] on span "Turn On VP" at bounding box center [1286, 609] width 57 height 12
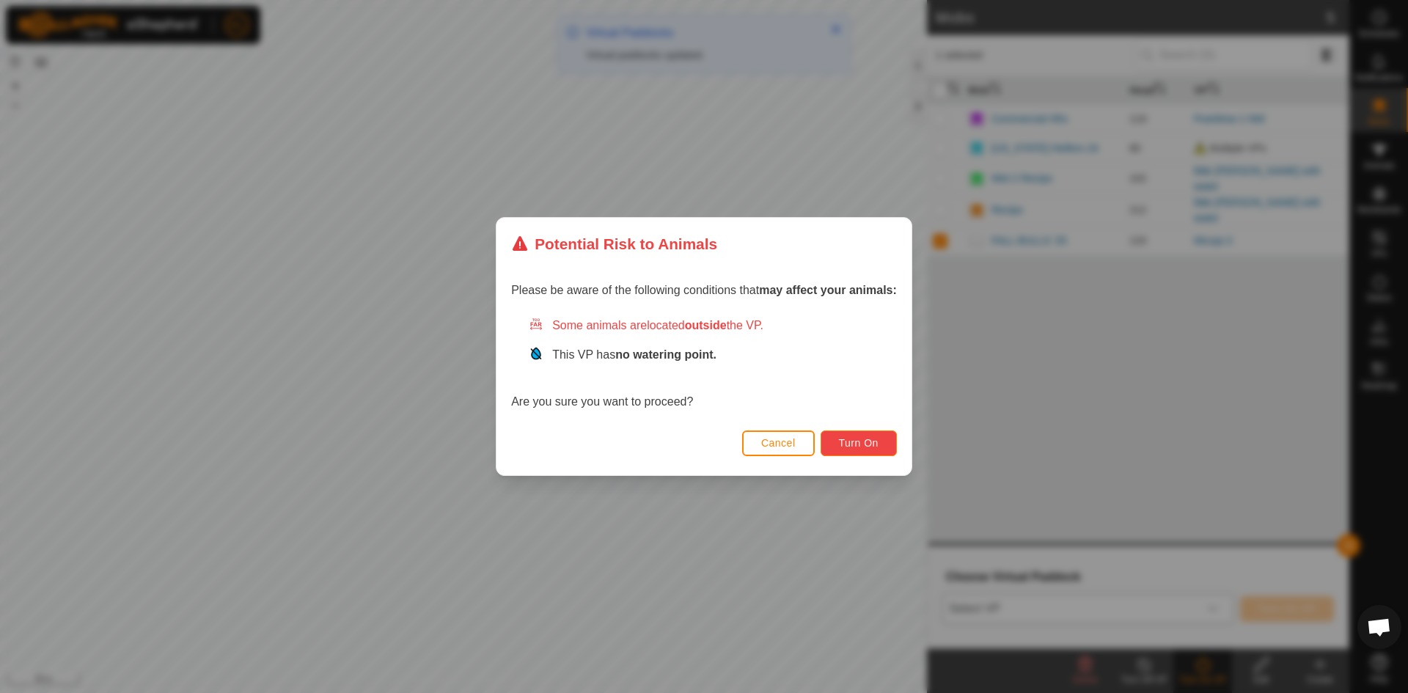
click at [848, 443] on span "Turn On" at bounding box center [859, 443] width 40 height 12
